Goal: Task Accomplishment & Management: Use online tool/utility

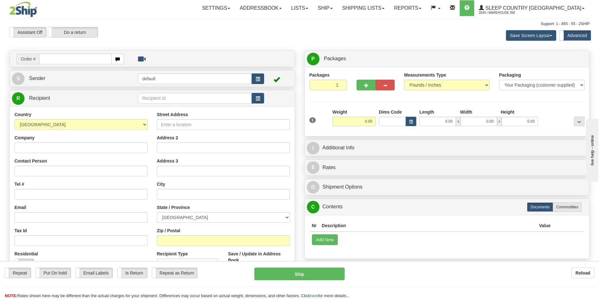
click at [77, 60] on input "text" at bounding box center [75, 59] width 72 height 11
type input "9002I169949"
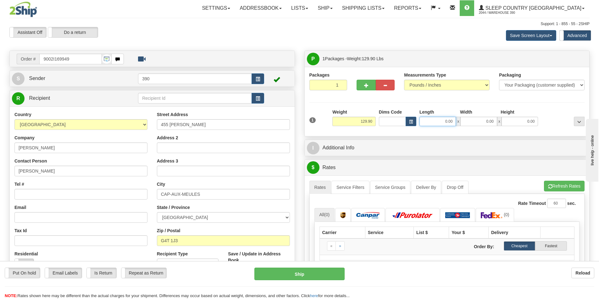
click at [452, 121] on input "0.00" at bounding box center [437, 121] width 36 height 9
type input "20.00"
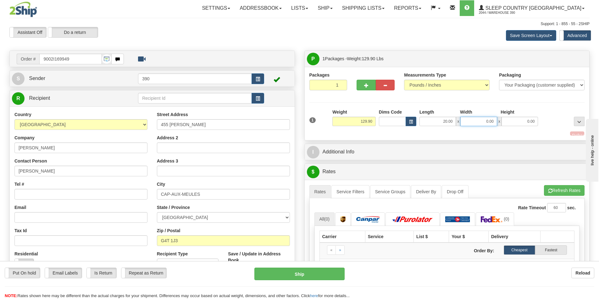
click at [494, 123] on input "0.00" at bounding box center [478, 121] width 36 height 9
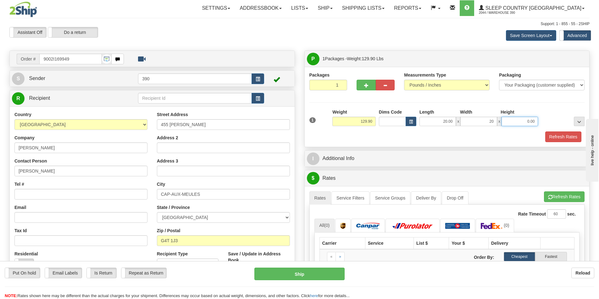
type input "20.00"
click at [535, 124] on input "0.00" at bounding box center [519, 121] width 36 height 9
type input "40.00"
click at [559, 135] on button "Refresh Rates" at bounding box center [563, 137] width 36 height 11
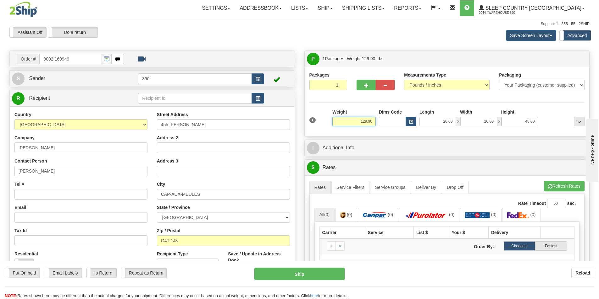
click at [375, 120] on input "129.90" at bounding box center [353, 121] width 43 height 9
type input "1"
type input "100.00"
click at [567, 187] on li "Refresh Rates Cancel Rating" at bounding box center [564, 186] width 41 height 11
click at [396, 123] on input "Dims Code" at bounding box center [392, 121] width 27 height 9
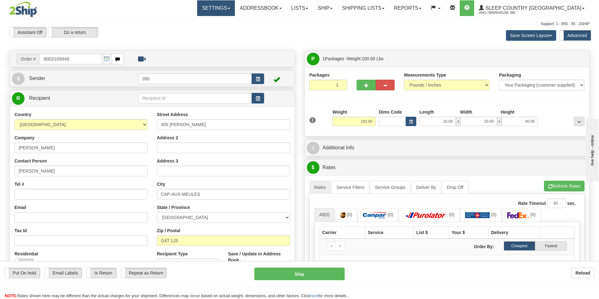
click at [235, 8] on link "Settings" at bounding box center [216, 8] width 38 height 16
click at [313, 8] on link "Lists" at bounding box center [299, 8] width 26 height 16
click at [357, 25] on div "Support: 1 - 855 - 55 - 2SHIP" at bounding box center [299, 23] width 580 height 5
click at [337, 9] on link "Ship" at bounding box center [325, 8] width 24 height 16
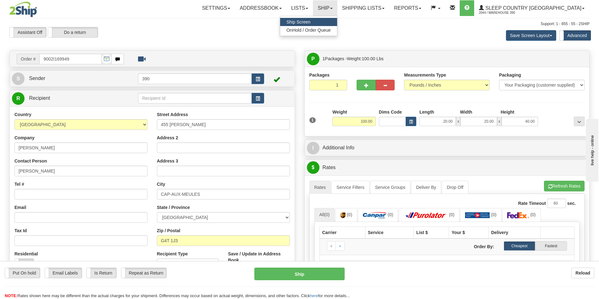
click at [310, 23] on span "Ship Screen" at bounding box center [298, 21] width 24 height 5
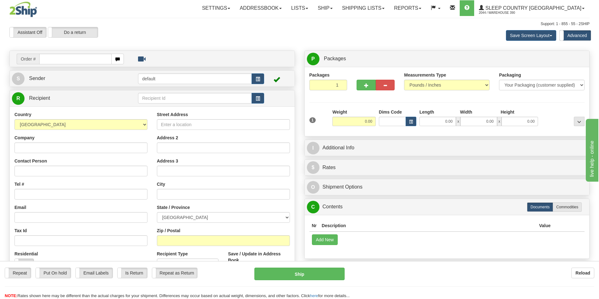
click at [79, 59] on input "text" at bounding box center [75, 59] width 72 height 11
type input "9002I169949"
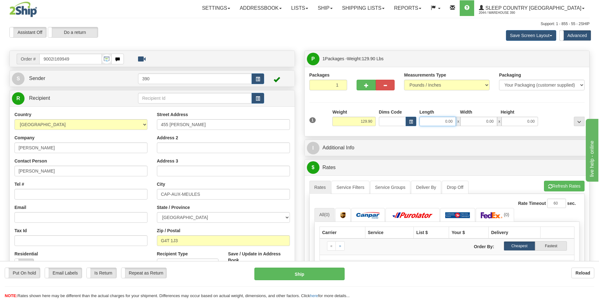
click at [453, 123] on input "0.00" at bounding box center [437, 121] width 36 height 9
type input "20.00"
click at [494, 121] on input "0.00" at bounding box center [478, 121] width 36 height 9
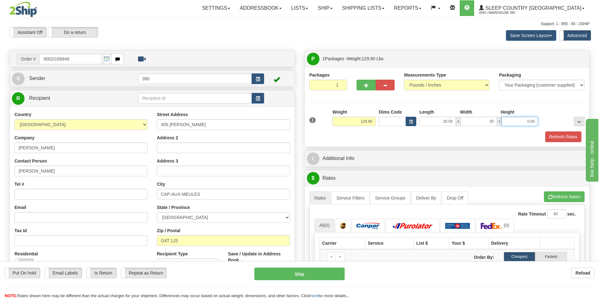
type input "20.00"
click at [537, 121] on input "0.00" at bounding box center [519, 121] width 36 height 9
type input "40.00"
click at [550, 137] on button "Refresh Rates" at bounding box center [563, 137] width 36 height 11
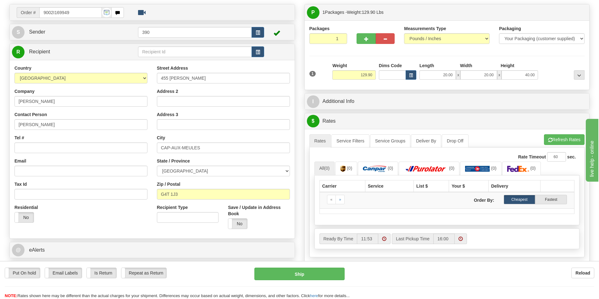
scroll to position [63, 0]
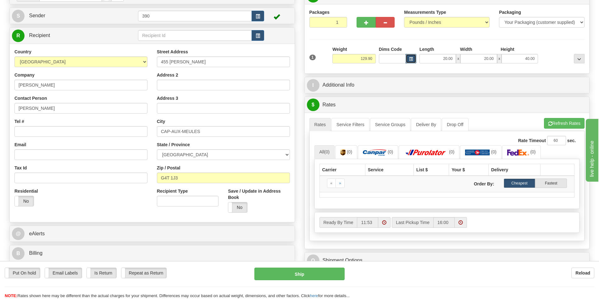
click at [410, 61] on span "button" at bounding box center [411, 59] width 4 height 3
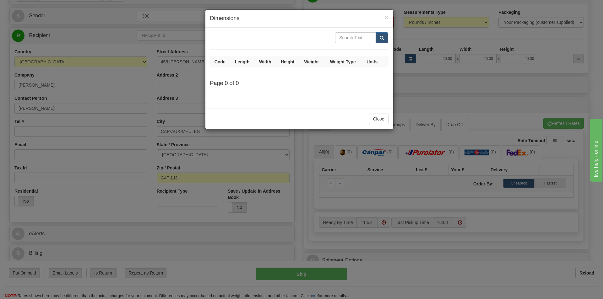
click at [412, 88] on div "× Dimensions Code Length Width Height Weight Weight Type Units Page 0 of 0 Close" at bounding box center [301, 149] width 603 height 299
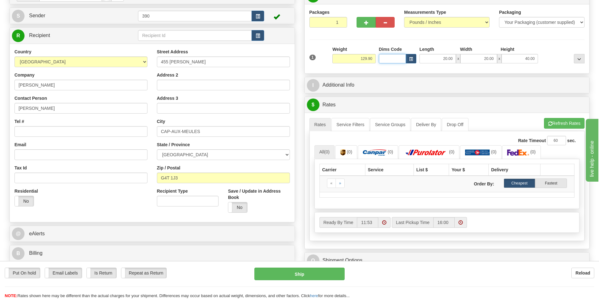
click at [390, 58] on input "Dims Code" at bounding box center [392, 58] width 27 height 9
click at [564, 124] on button "Refresh Rates" at bounding box center [564, 123] width 41 height 11
click at [411, 60] on span "button" at bounding box center [411, 59] width 4 height 3
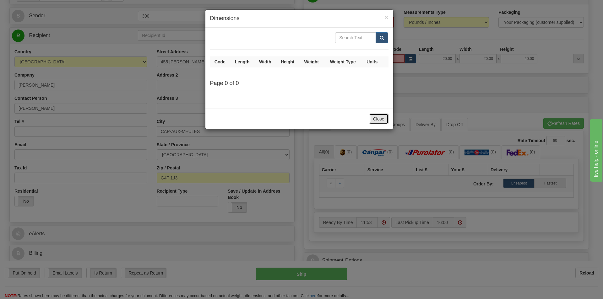
click at [381, 119] on button "Close" at bounding box center [378, 119] width 19 height 11
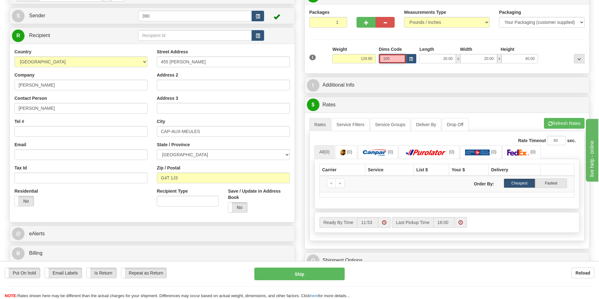
click at [401, 60] on input "100" at bounding box center [392, 58] width 27 height 9
type input "1"
click at [554, 121] on button "Refresh Rates" at bounding box center [564, 123] width 41 height 11
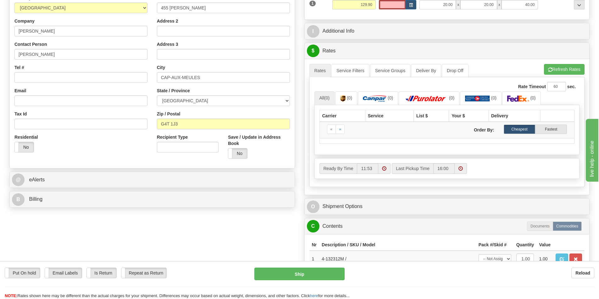
scroll to position [126, 0]
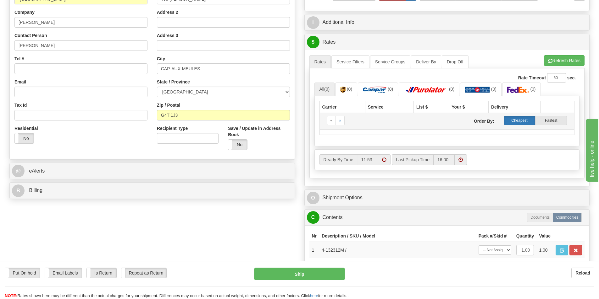
click at [519, 122] on label "Cheapest" at bounding box center [519, 120] width 32 height 9
click at [567, 61] on button "Refresh Rates" at bounding box center [564, 60] width 41 height 11
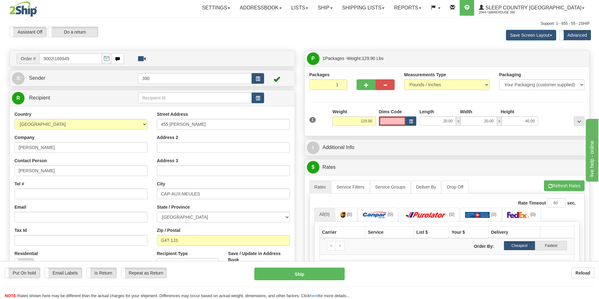
scroll to position [0, 0]
click at [337, 7] on link "Ship" at bounding box center [325, 8] width 24 height 16
click at [310, 20] on span "Ship Screen" at bounding box center [298, 21] width 24 height 5
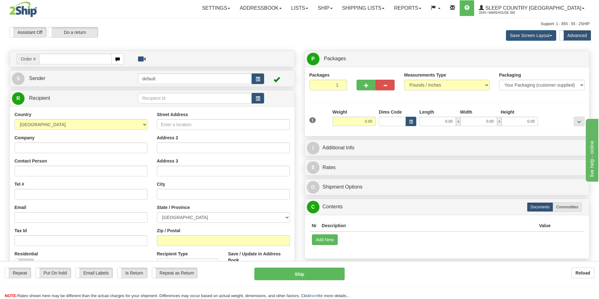
click at [92, 58] on input "text" at bounding box center [75, 59] width 72 height 11
type input "9000I172108"
click at [91, 60] on input "text" at bounding box center [75, 59] width 72 height 11
type input "9000I172108"
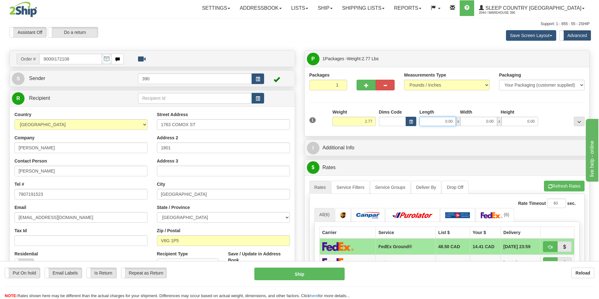
click at [453, 122] on input "0.00" at bounding box center [437, 121] width 36 height 9
type input "7.00"
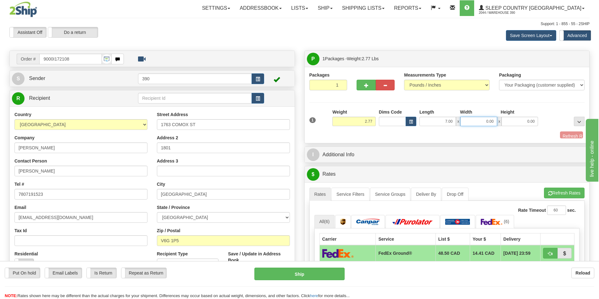
click at [494, 123] on input "0.00" at bounding box center [478, 121] width 36 height 9
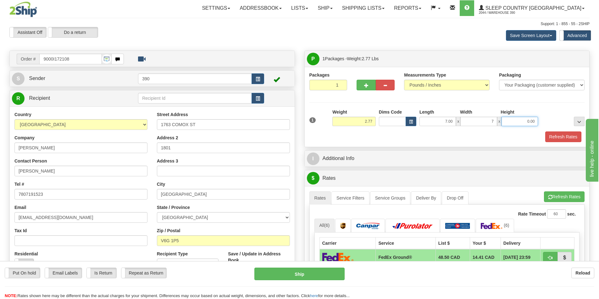
type input "7.00"
click at [535, 122] on input "0.00" at bounding box center [519, 121] width 36 height 9
type input "8.00"
click at [559, 139] on button "Refresh Rates" at bounding box center [563, 137] width 36 height 11
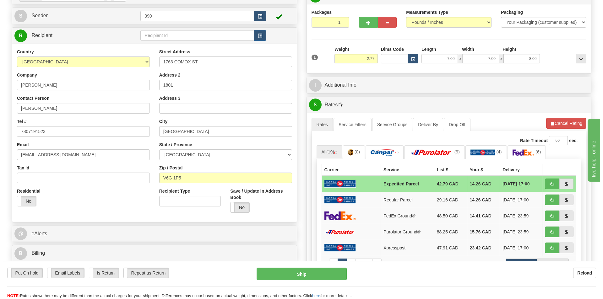
scroll to position [94, 0]
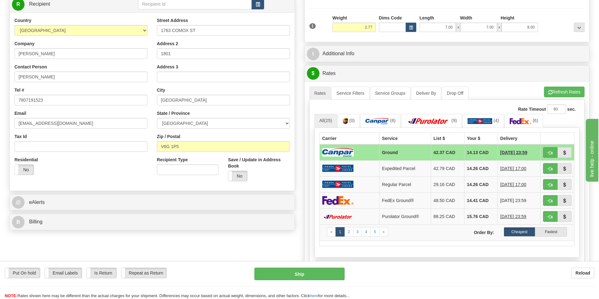
click at [475, 150] on td "14.13 CAD" at bounding box center [480, 153] width 33 height 16
click at [519, 230] on label "Cheapest" at bounding box center [519, 232] width 32 height 9
click at [298, 273] on button "Ship" at bounding box center [299, 274] width 90 height 13
type input "1"
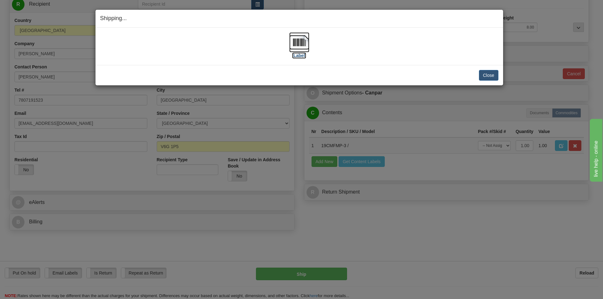
click at [300, 44] on img at bounding box center [299, 42] width 20 height 20
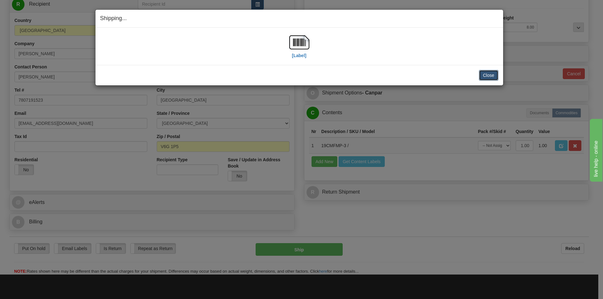
click at [482, 75] on button "Close" at bounding box center [488, 75] width 19 height 11
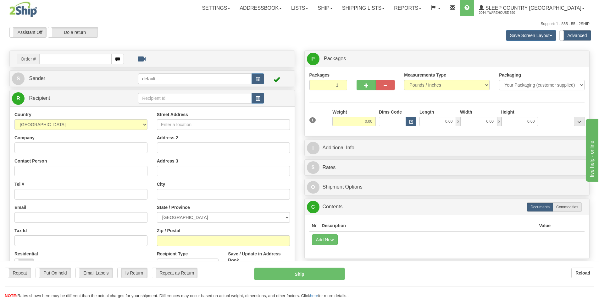
click at [97, 59] on input "text" at bounding box center [75, 59] width 72 height 11
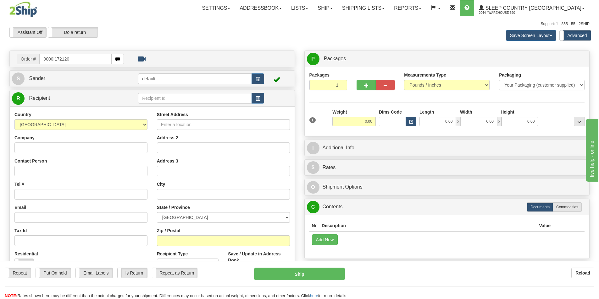
type input "9000I172120"
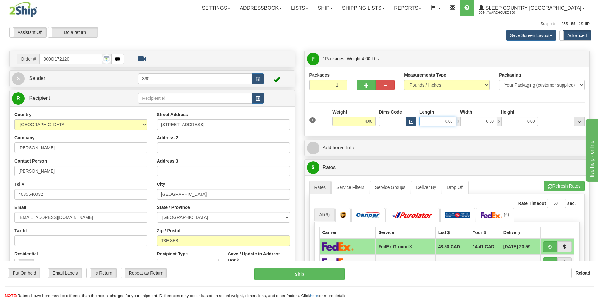
click at [452, 123] on input "0.00" at bounding box center [437, 121] width 36 height 9
type input "12.00"
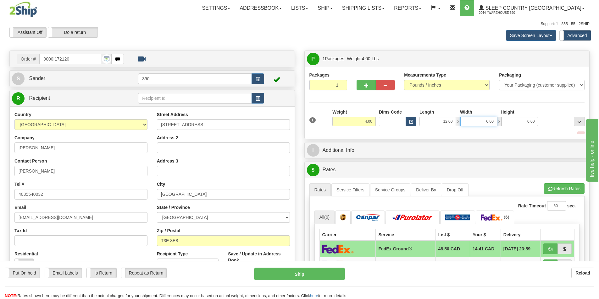
click at [493, 123] on input "0.00" at bounding box center [478, 121] width 36 height 9
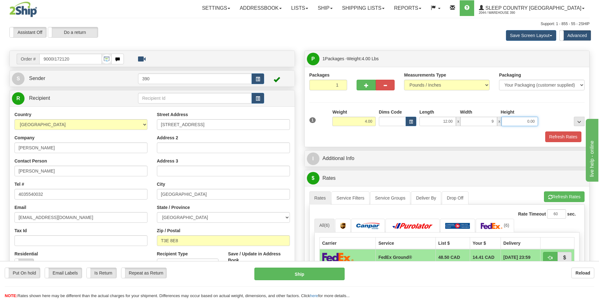
type input "9.00"
click at [535, 122] on input "0.00" at bounding box center [519, 121] width 36 height 9
type input "3.00"
click at [569, 137] on button "Refresh Rates" at bounding box center [563, 137] width 36 height 11
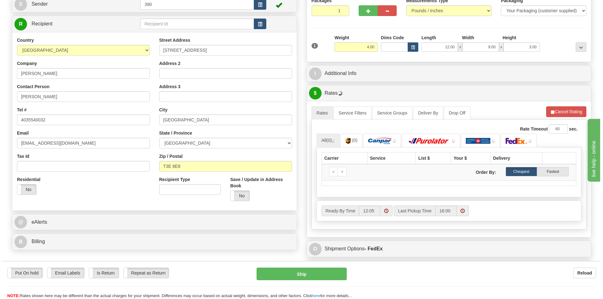
scroll to position [94, 0]
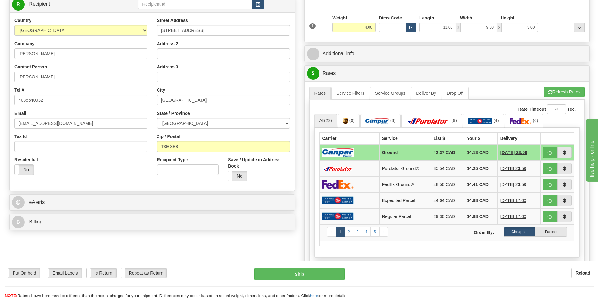
click at [473, 152] on td "14.13 CAD" at bounding box center [480, 153] width 33 height 16
click at [520, 232] on label "Cheapest" at bounding box center [519, 232] width 32 height 9
click at [298, 273] on button "Ship" at bounding box center [299, 274] width 90 height 13
type input "1"
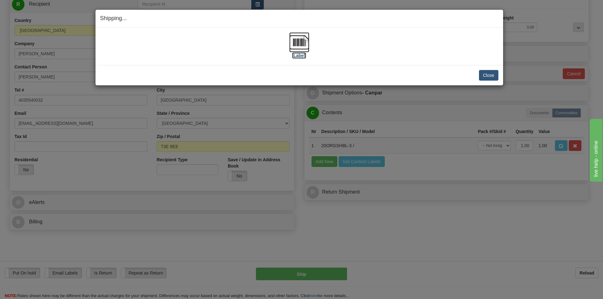
click at [297, 41] on img at bounding box center [299, 42] width 20 height 20
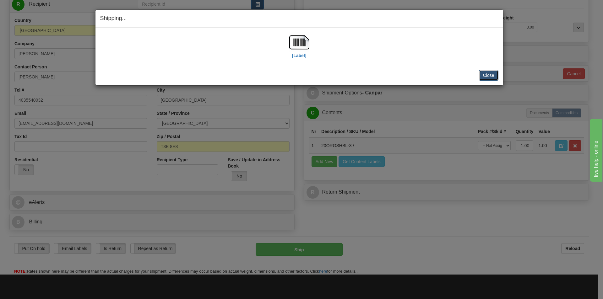
click at [493, 74] on button "Close" at bounding box center [488, 75] width 19 height 11
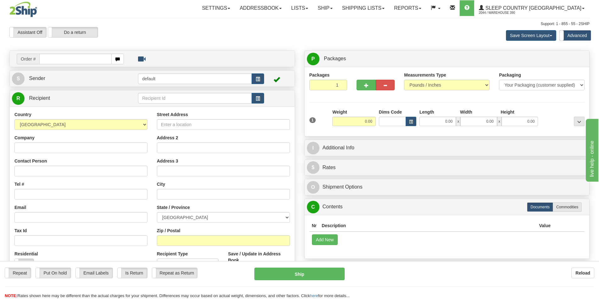
click at [52, 60] on input "text" at bounding box center [75, 59] width 72 height 11
type input "9000I172174"
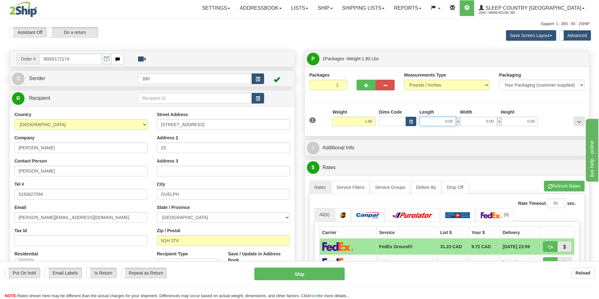
click at [452, 122] on input "0.00" at bounding box center [437, 121] width 36 height 9
type input "12.00"
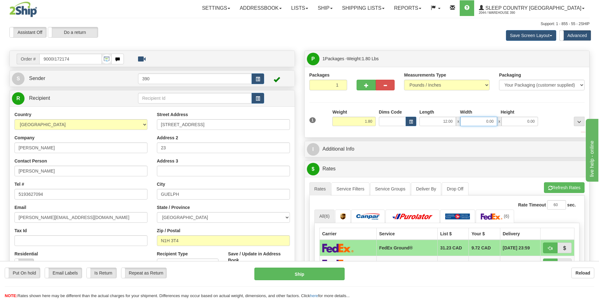
click at [494, 122] on input "0.00" at bounding box center [478, 121] width 36 height 9
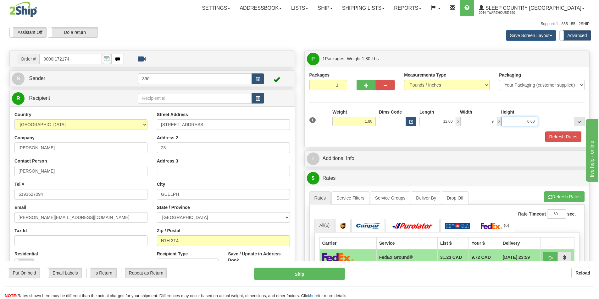
type input "9.00"
click at [536, 122] on input "0.00" at bounding box center [519, 121] width 36 height 9
type input "3.00"
click at [567, 135] on button "Refresh Rates" at bounding box center [563, 137] width 36 height 11
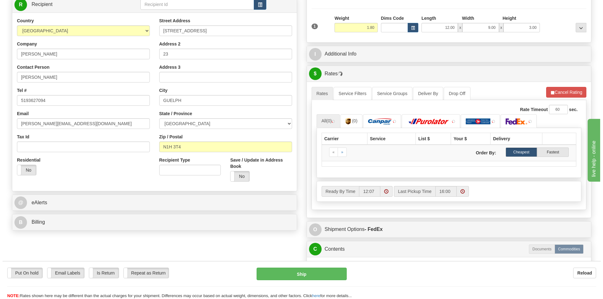
scroll to position [94, 0]
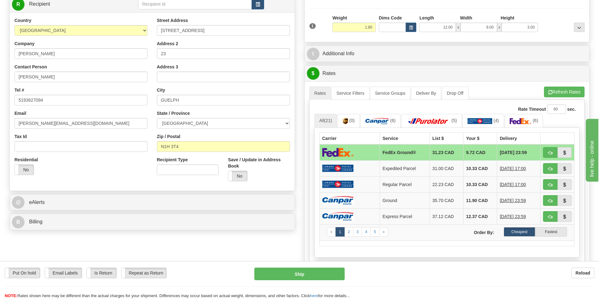
click at [523, 232] on label "Cheapest" at bounding box center [519, 232] width 32 height 9
click at [306, 273] on button "Ship" at bounding box center [299, 274] width 90 height 13
type input "92"
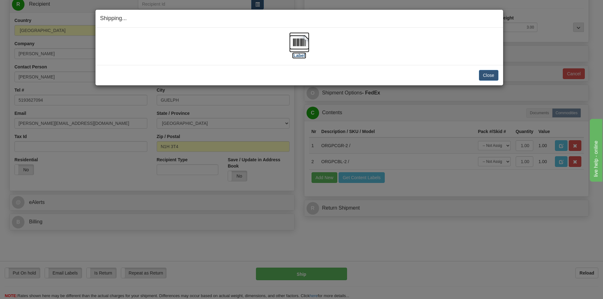
click at [299, 41] on img at bounding box center [299, 42] width 20 height 20
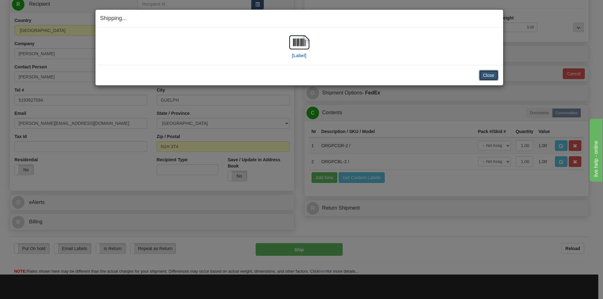
click at [485, 72] on button "Close" at bounding box center [488, 75] width 19 height 11
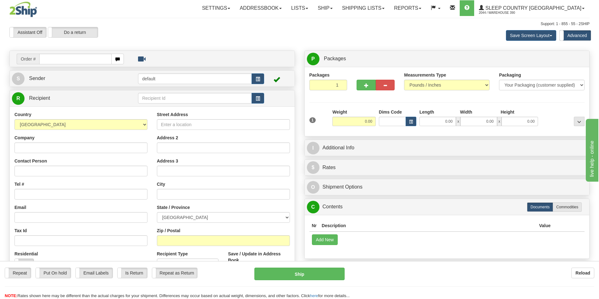
click at [78, 58] on input "text" at bounding box center [75, 59] width 72 height 11
type input "9002I169949"
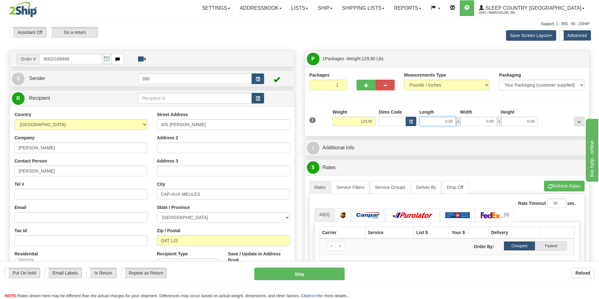
click at [455, 123] on input "0.00" at bounding box center [437, 121] width 36 height 9
type input "20.00"
click at [495, 121] on input "0.00" at bounding box center [478, 121] width 36 height 9
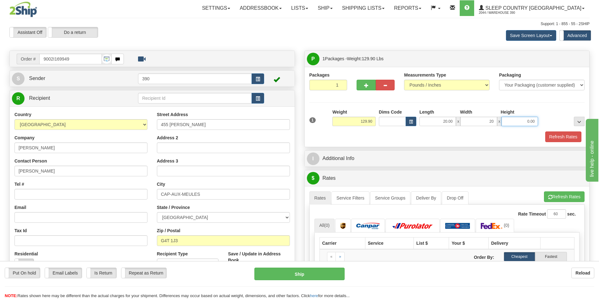
type input "20.00"
click at [535, 121] on input "0.00" at bounding box center [519, 121] width 36 height 9
type input "40.00"
click at [563, 136] on button "Refresh Rates" at bounding box center [563, 137] width 36 height 11
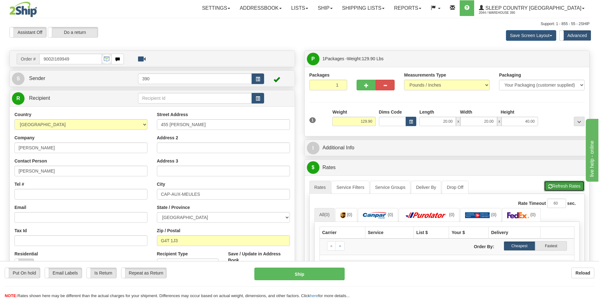
click at [562, 185] on button "Refresh Rates" at bounding box center [564, 186] width 41 height 11
drag, startPoint x: 593, startPoint y: 203, endPoint x: 594, endPoint y: 210, distance: 6.9
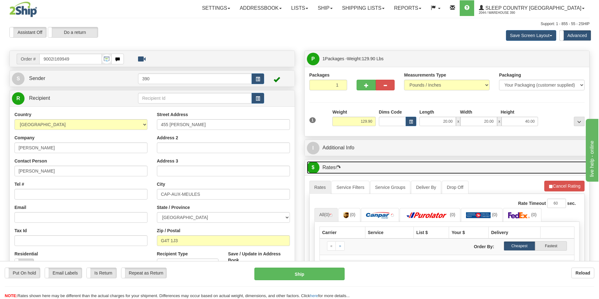
drag, startPoint x: 594, startPoint y: 210, endPoint x: 474, endPoint y: 167, distance: 126.6
click at [474, 167] on link "$ Rates" at bounding box center [447, 168] width 280 height 13
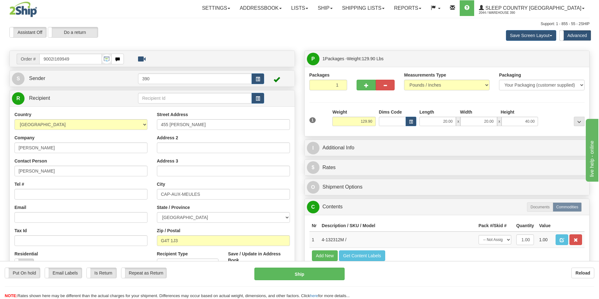
click at [354, 226] on th "Description / SKU / Model" at bounding box center [397, 226] width 157 height 12
click at [563, 121] on div at bounding box center [562, 117] width 47 height 17
click at [568, 135] on div "Packages 1 1 Measurements Type" at bounding box center [446, 101] width 285 height 69
drag, startPoint x: 595, startPoint y: 104, endPoint x: 595, endPoint y: 99, distance: 5.1
click at [595, 99] on div "Toggle navigation Settings Shipping Preferences Fields Preferences New" at bounding box center [299, 180] width 599 height 360
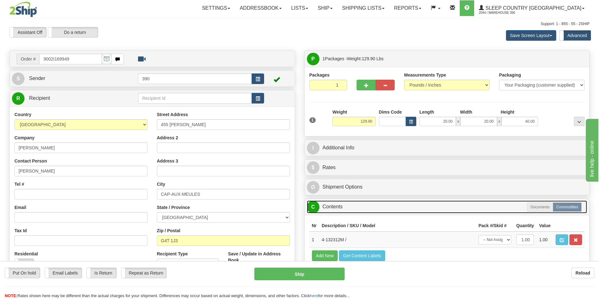
click at [330, 207] on link "C Contents" at bounding box center [447, 207] width 280 height 13
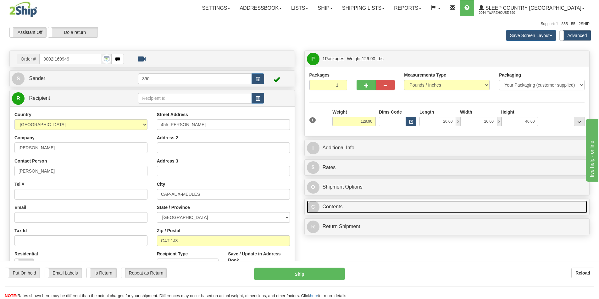
click at [330, 207] on link "C Contents" at bounding box center [447, 207] width 280 height 13
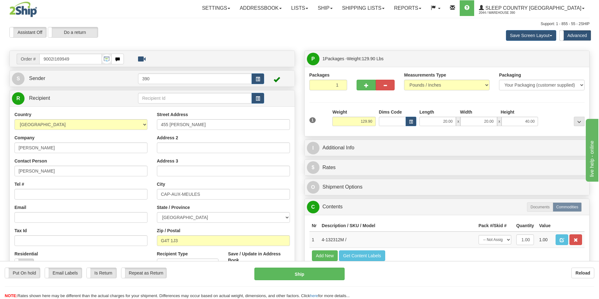
click at [333, 227] on th "Description / SKU / Model" at bounding box center [397, 226] width 157 height 12
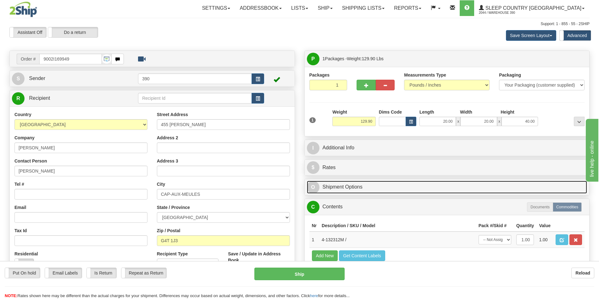
click at [333, 186] on link "O Shipment Options" at bounding box center [447, 187] width 280 height 13
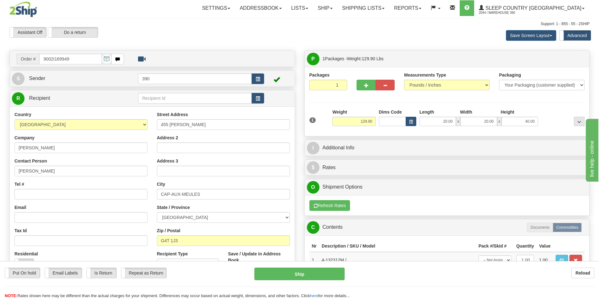
drag, startPoint x: 598, startPoint y: 213, endPoint x: 598, endPoint y: 202, distance: 11.0
click at [598, 202] on div "Toggle navigation Settings Shipping Preferences Fields Preferences New" at bounding box center [299, 180] width 599 height 360
click at [595, 93] on div "Toggle navigation Settings Shipping Preferences Fields Preferences New" at bounding box center [299, 180] width 599 height 360
click at [596, 229] on div "Toggle navigation Settings Shipping Preferences Fields Preferences New" at bounding box center [299, 180] width 599 height 360
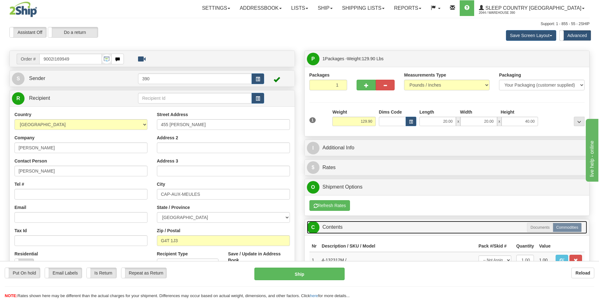
click at [339, 226] on link "C Contents" at bounding box center [447, 227] width 280 height 13
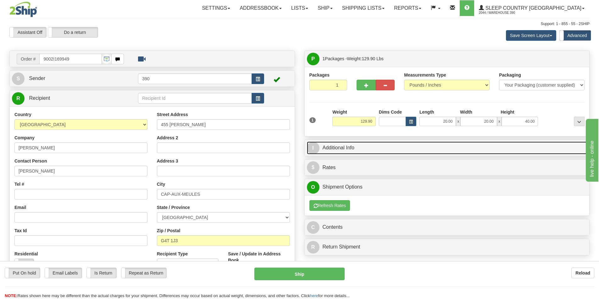
click at [337, 149] on link "I Additional Info" at bounding box center [447, 148] width 280 height 13
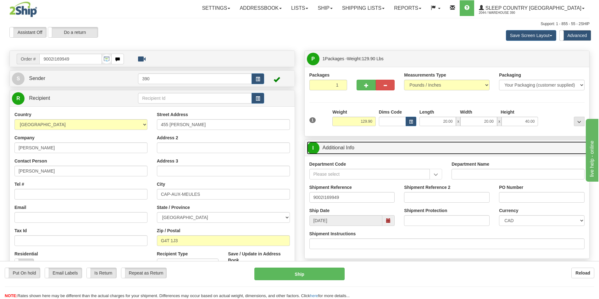
click at [339, 148] on link "I Additional Info" at bounding box center [447, 148] width 280 height 13
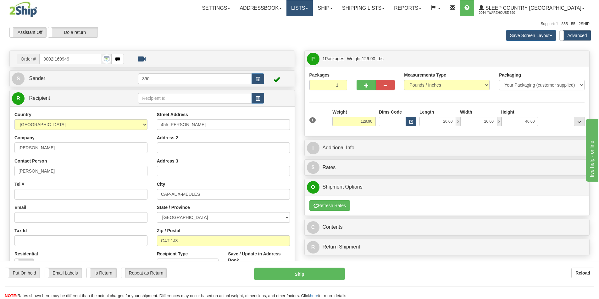
click at [313, 8] on link "Lists" at bounding box center [299, 8] width 26 height 16
click at [267, 30] on div "Assistant On Assistant Off Do a return Do a return Previous Next Save Screen La…" at bounding box center [299, 35] width 589 height 17
click at [337, 8] on link "Ship" at bounding box center [325, 8] width 24 height 16
click at [310, 21] on span "Ship Screen" at bounding box center [298, 21] width 24 height 5
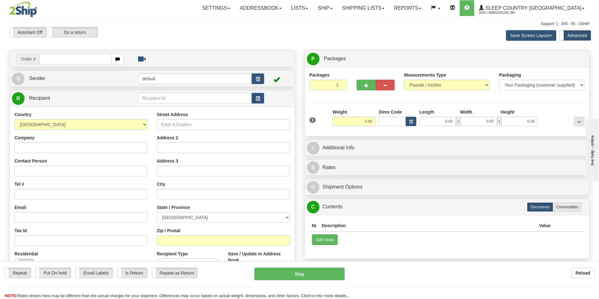
click at [87, 60] on input "text" at bounding box center [75, 59] width 72 height 11
type input "9002I169949"
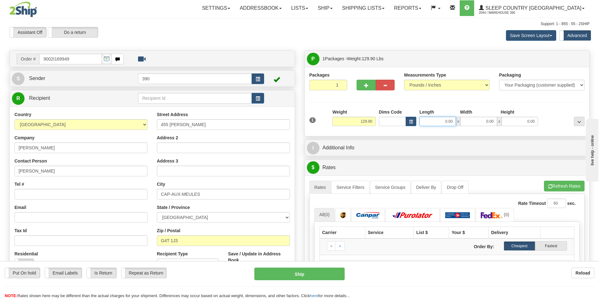
click at [452, 122] on input "0.00" at bounding box center [437, 121] width 36 height 9
type input "20.00"
click at [495, 122] on input "0.00" at bounding box center [478, 121] width 36 height 9
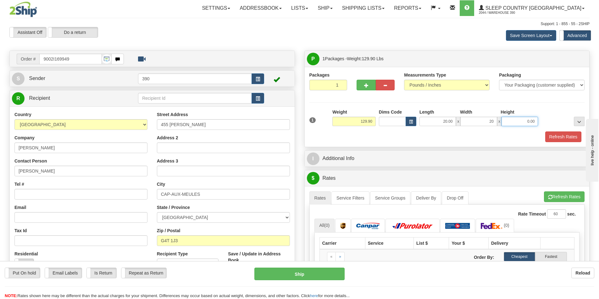
type input "20.00"
click at [535, 122] on input "0.00" at bounding box center [519, 121] width 36 height 9
type input "40.00"
click at [570, 138] on button "Refresh Rates" at bounding box center [563, 137] width 36 height 11
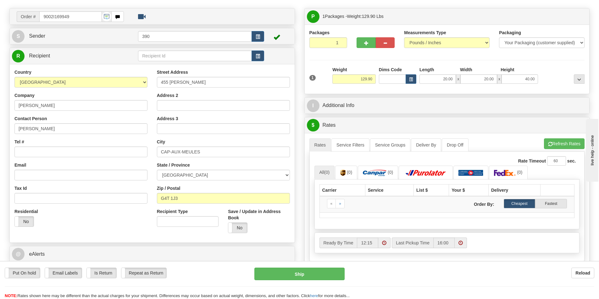
scroll to position [31, 0]
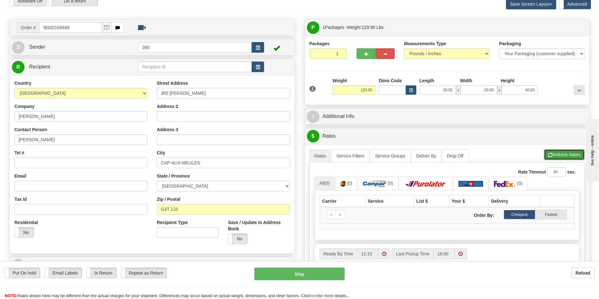
click at [554, 155] on button "Refresh Rates" at bounding box center [564, 155] width 41 height 11
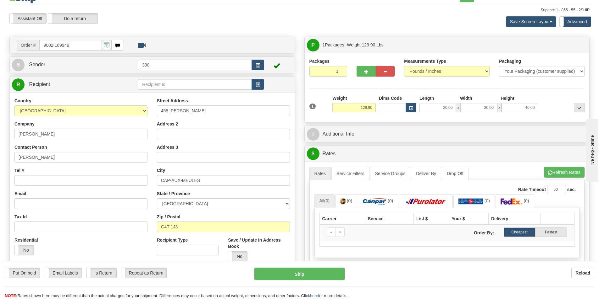
scroll to position [0, 0]
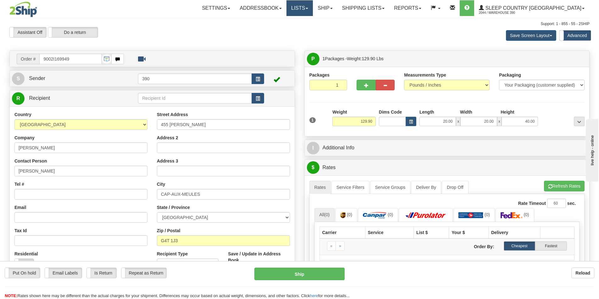
click at [313, 8] on link "Lists" at bounding box center [299, 8] width 26 height 16
click at [361, 25] on div "Support: 1 - 855 - 55 - 2SHIP" at bounding box center [299, 23] width 580 height 5
click at [337, 7] on link "Ship" at bounding box center [325, 8] width 24 height 16
click at [310, 21] on span "Ship Screen" at bounding box center [298, 21] width 24 height 5
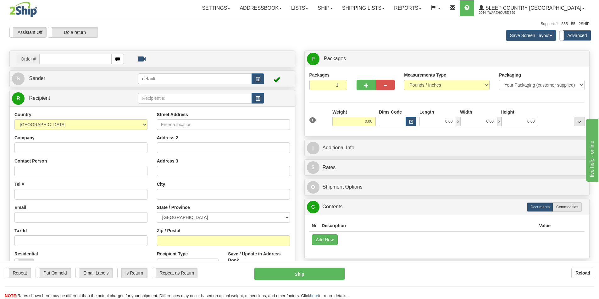
click at [70, 59] on input "text" at bounding box center [75, 59] width 72 height 11
type input "9002I169949"
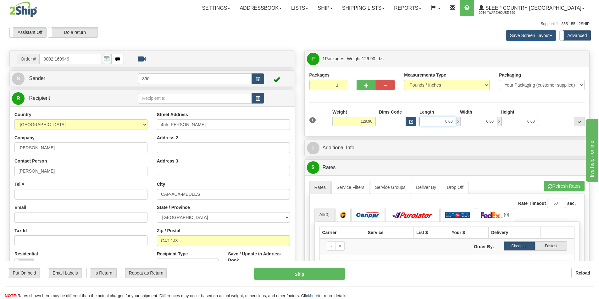
click at [452, 122] on input "0.00" at bounding box center [437, 121] width 36 height 9
type input "20.00"
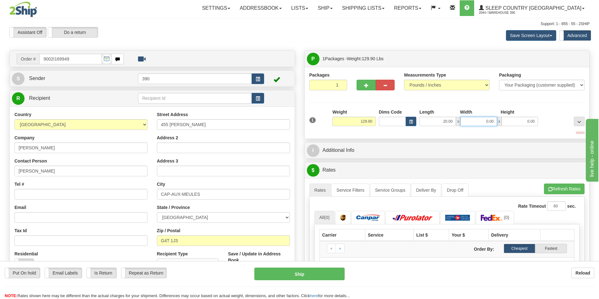
click at [495, 121] on input "0.00" at bounding box center [478, 121] width 36 height 9
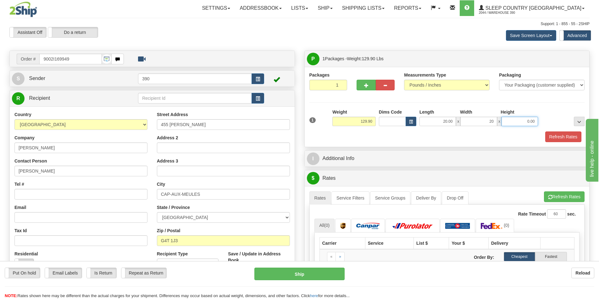
type input "20.00"
click at [534, 122] on input "0.00" at bounding box center [519, 121] width 36 height 9
type input "40.00"
click at [568, 135] on button "Refresh Rates" at bounding box center [563, 137] width 36 height 11
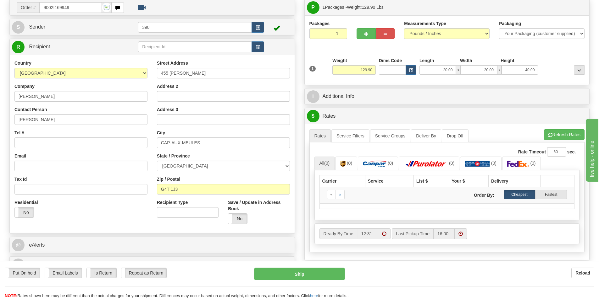
scroll to position [63, 0]
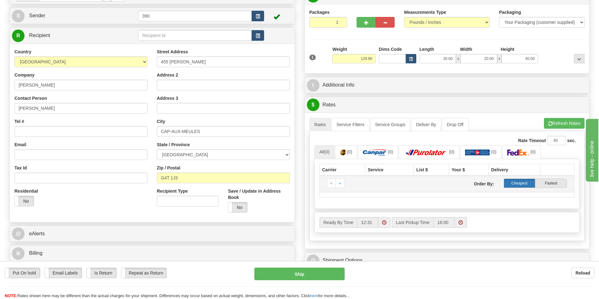
click at [518, 183] on label "Cheapest" at bounding box center [519, 183] width 32 height 9
click at [562, 123] on button "Refresh Rates" at bounding box center [564, 123] width 41 height 11
click at [394, 58] on input "Dims Code" at bounding box center [392, 58] width 27 height 9
click at [570, 121] on button "Refresh Rates" at bounding box center [564, 123] width 41 height 11
click at [398, 60] on input "129" at bounding box center [392, 58] width 27 height 9
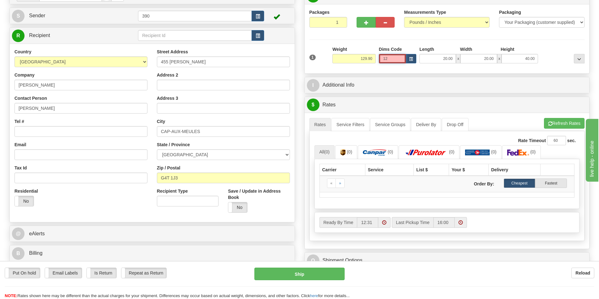
type input "1"
